Goal: Find specific page/section: Find specific page/section

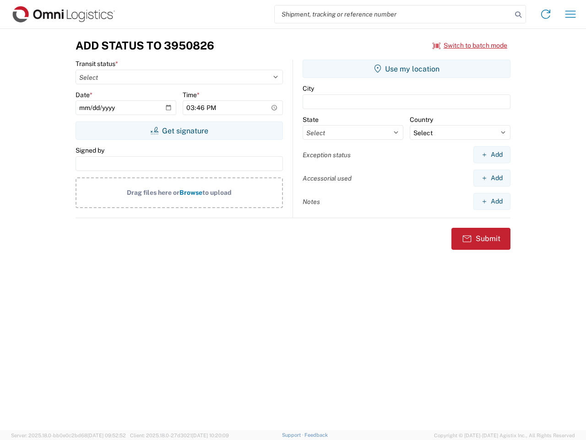
click at [393, 14] on input "search" at bounding box center [393, 13] width 237 height 17
click at [518, 15] on icon at bounding box center [518, 14] width 13 height 13
click at [546, 14] on icon at bounding box center [546, 14] width 15 height 15
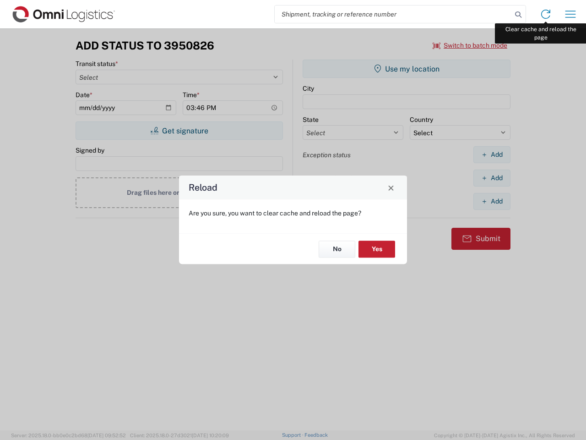
click at [571, 14] on div "Reload Are you sure, you want to clear cache and reload the page? No Yes" at bounding box center [293, 220] width 586 height 440
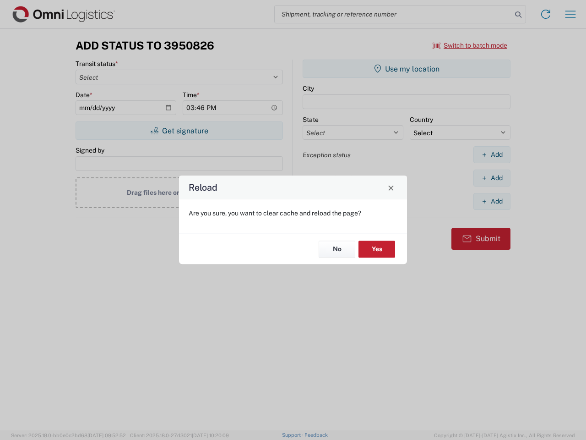
click at [470, 45] on div "Reload Are you sure, you want to clear cache and reload the page? No Yes" at bounding box center [293, 220] width 586 height 440
click at [179, 131] on div "Reload Are you sure, you want to clear cache and reload the page? No Yes" at bounding box center [293, 220] width 586 height 440
click at [407, 69] on div "Reload Are you sure, you want to clear cache and reload the page? No Yes" at bounding box center [293, 220] width 586 height 440
click at [492, 154] on div "Reload Are you sure, you want to clear cache and reload the page? No Yes" at bounding box center [293, 220] width 586 height 440
click at [492, 178] on div "Reload Are you sure, you want to clear cache and reload the page? No Yes" at bounding box center [293, 220] width 586 height 440
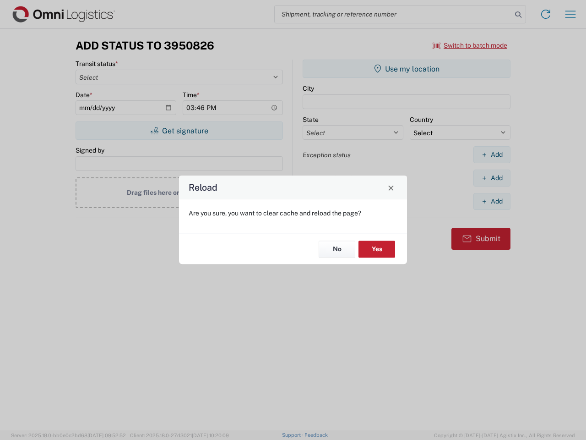
click at [492, 201] on div "Reload Are you sure, you want to clear cache and reload the page? No Yes" at bounding box center [293, 220] width 586 height 440
